Goal: Task Accomplishment & Management: Use online tool/utility

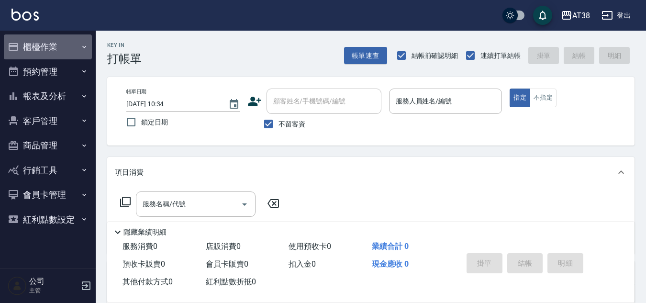
click at [50, 43] on button "櫃檯作業" at bounding box center [48, 46] width 88 height 25
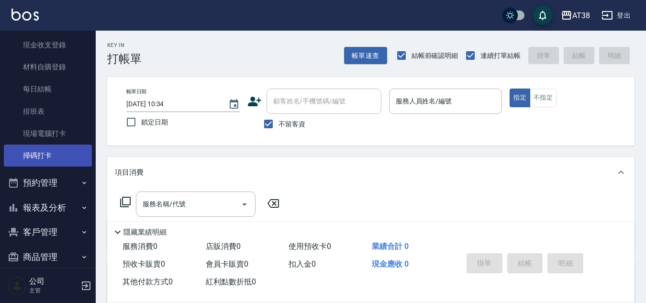
scroll to position [144, 0]
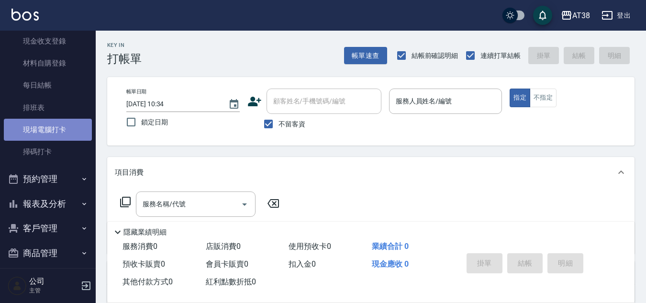
click at [51, 129] on link "現場電腦打卡" at bounding box center [48, 130] width 88 height 22
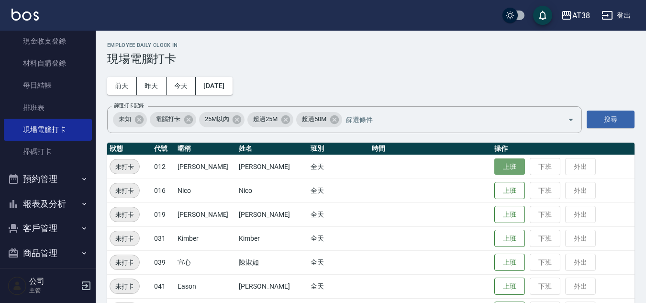
click at [495, 170] on button "上班" at bounding box center [509, 166] width 31 height 17
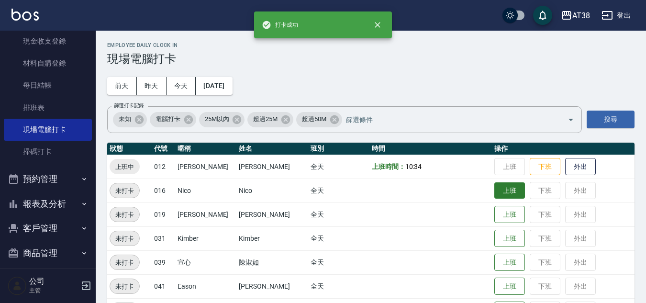
click at [501, 190] on button "上班" at bounding box center [509, 190] width 31 height 17
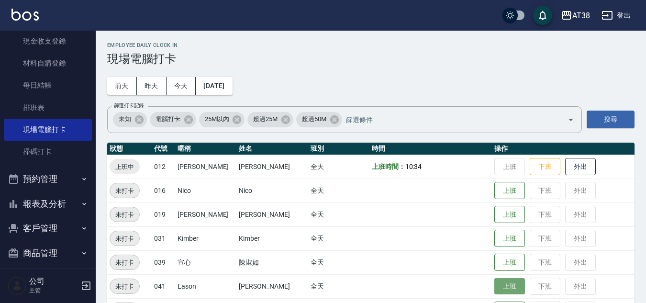
click at [510, 284] on button "上班" at bounding box center [509, 286] width 31 height 17
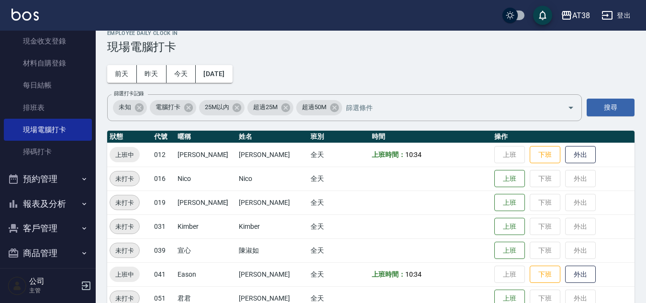
scroll to position [31, 0]
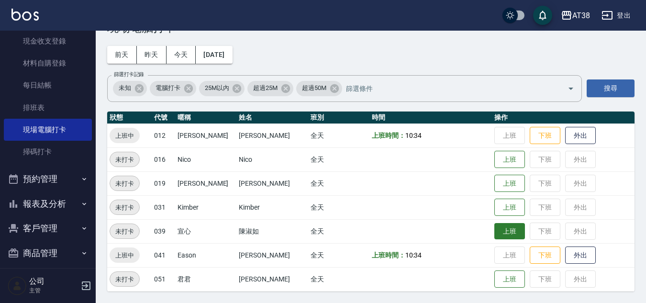
click at [499, 230] on button "上班" at bounding box center [509, 231] width 31 height 17
drag, startPoint x: 467, startPoint y: 237, endPoint x: 650, endPoint y: 1, distance: 298.6
click at [582, 144] on tbody "上班中 012 [PERSON_NAME] [PERSON_NAME] 全天 上班時間： 10:34 上班 下班 外出 未打卡 016 [PERSON_NAM…" at bounding box center [370, 206] width 527 height 167
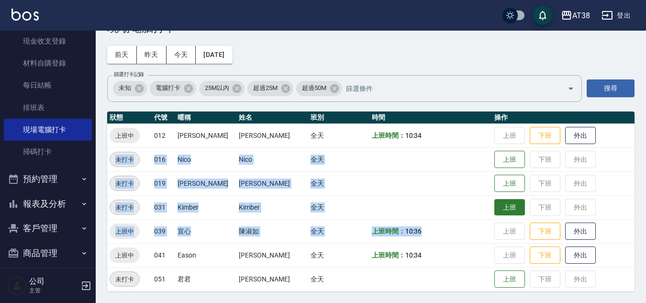
click at [494, 199] on button "上班" at bounding box center [509, 207] width 31 height 17
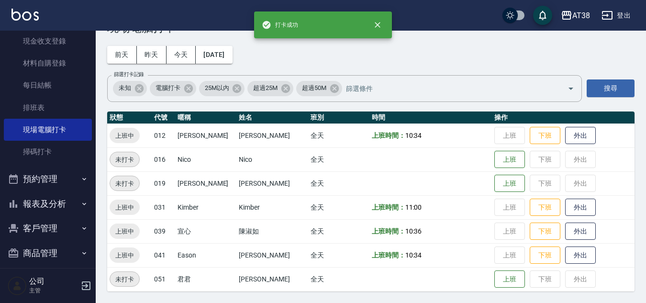
click at [441, 40] on div "Employee Daily Clock In 現場電腦打卡 [DATE] [DATE] [DATE] [DATE] 篩選打卡記錄 未知 電腦打卡 25M以內…" at bounding box center [371, 151] width 550 height 303
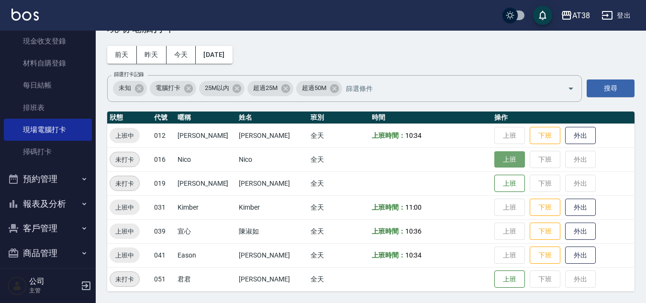
click at [494, 152] on button "上班" at bounding box center [509, 159] width 31 height 17
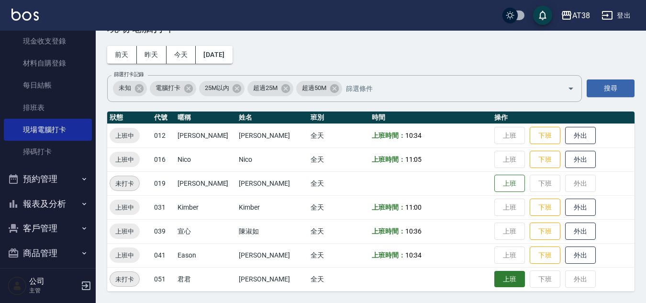
click at [500, 286] on button "上班" at bounding box center [509, 279] width 31 height 17
